Goal: Task Accomplishment & Management: Use online tool/utility

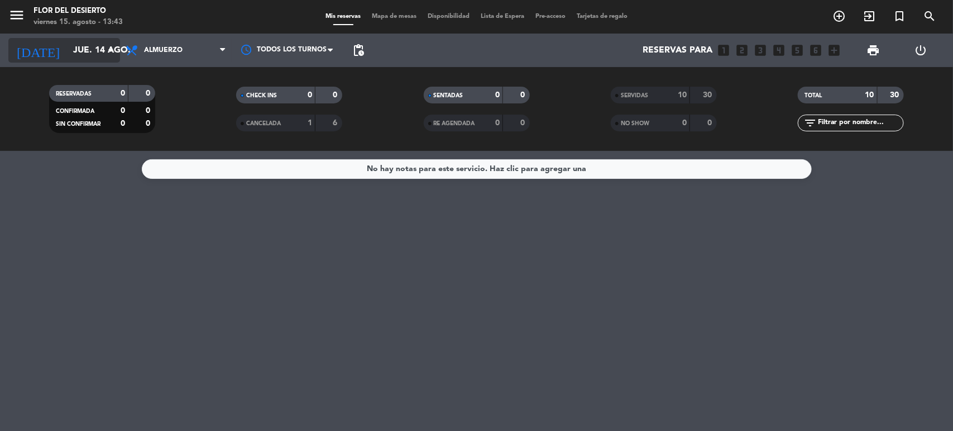
click at [110, 49] on icon "arrow_drop_down" at bounding box center [110, 50] width 13 height 13
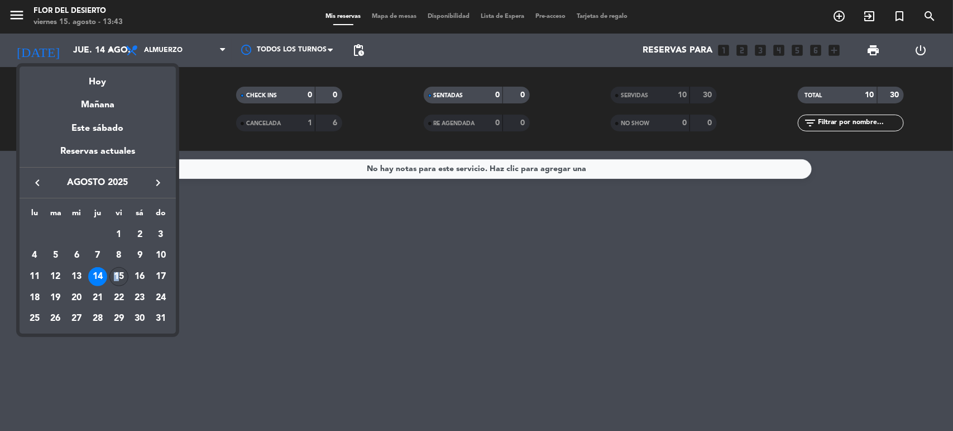
click at [117, 277] on div "15" at bounding box center [118, 276] width 19 height 19
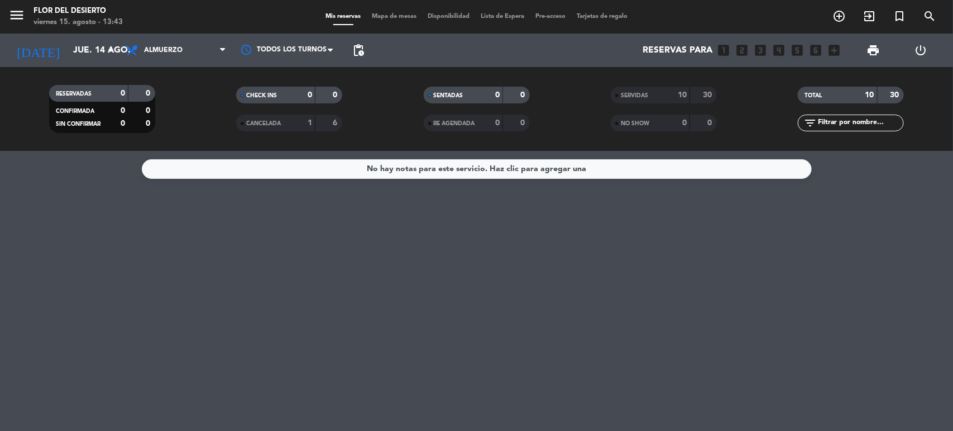
type input "vie. 15 ago."
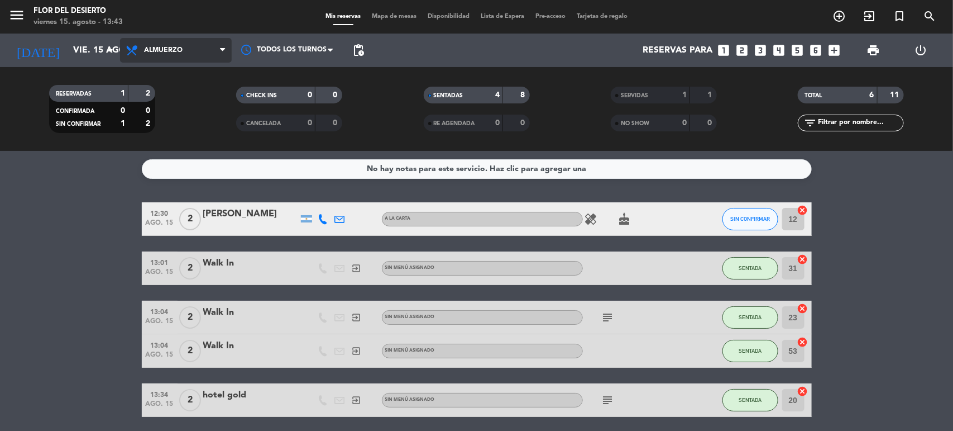
click at [213, 56] on span "Almuerzo" at bounding box center [176, 50] width 112 height 25
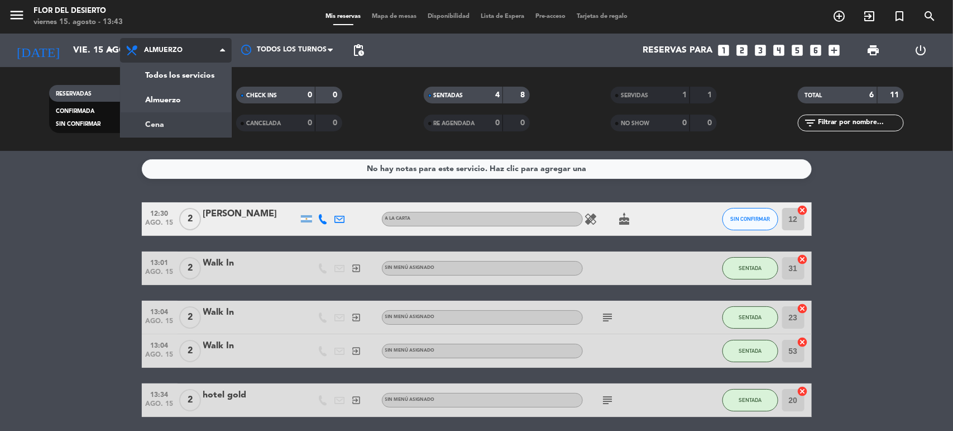
click at [178, 121] on div "menu FLOR DEL DESIERTO [DATE] 15. agosto - 13:43 Mis reservas Mapa de mesas Dis…" at bounding box center [476, 75] width 953 height 151
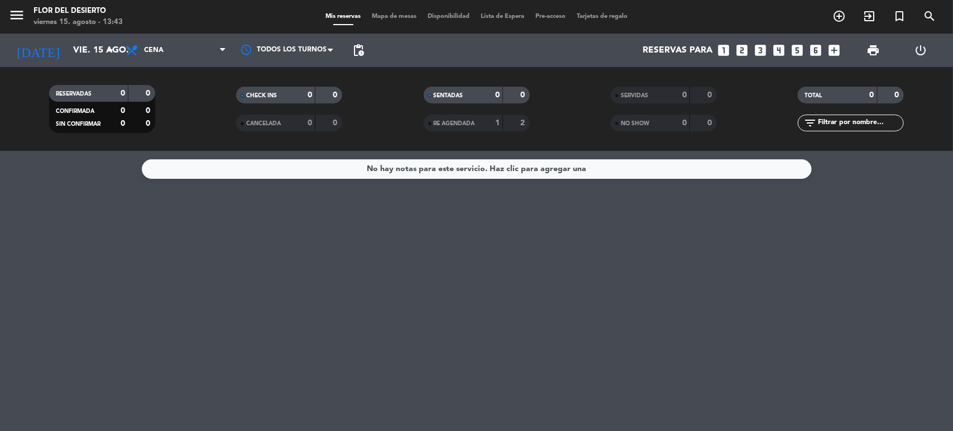
click at [652, 95] on div "SERVIDAS" at bounding box center [639, 95] width 51 height 13
click at [194, 54] on span "Cena" at bounding box center [176, 50] width 112 height 25
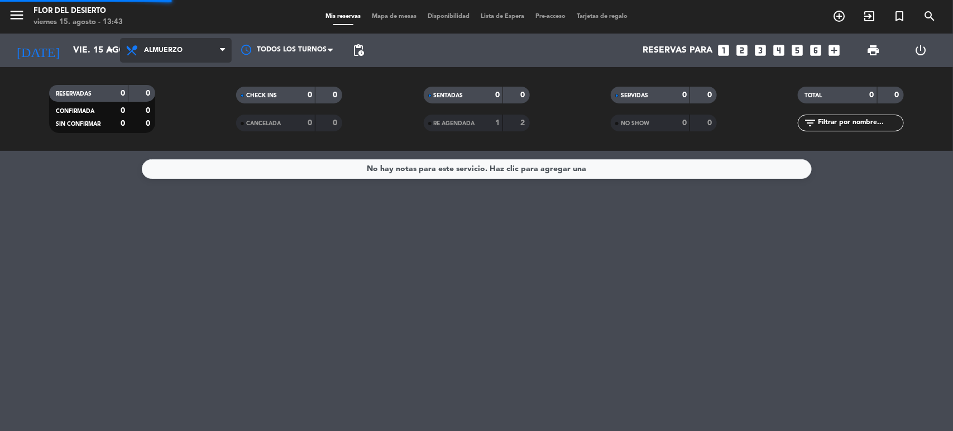
click at [196, 87] on div "menu FLOR DEL DESIERTO [DATE] 15. agosto - 13:43 Mis reservas Mapa de mesas Dis…" at bounding box center [476, 75] width 953 height 151
click at [196, 59] on span "Almuerzo" at bounding box center [176, 50] width 112 height 25
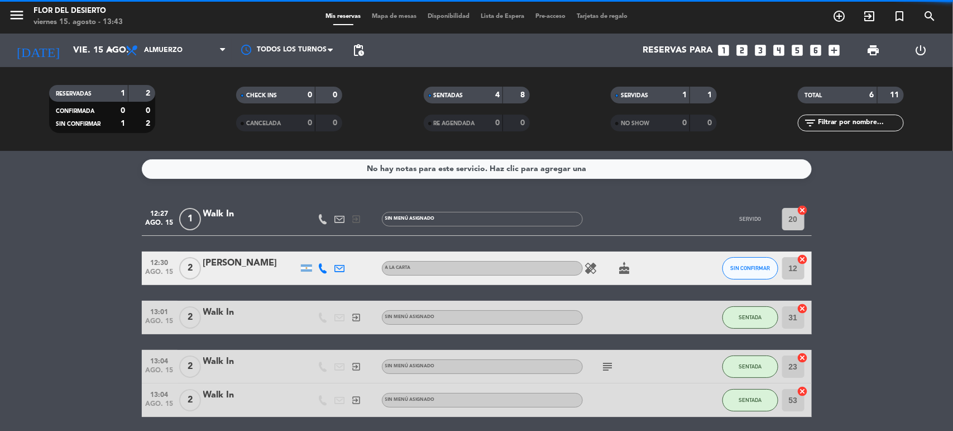
click at [202, 93] on filter-checkbox "CHECK INS 0 0" at bounding box center [288, 95] width 187 height 17
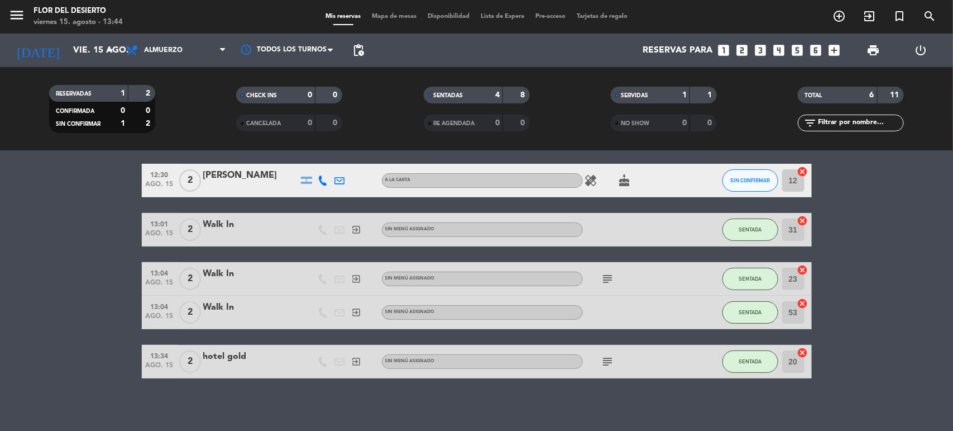
scroll to position [90, 0]
